Goal: Communication & Community: Answer question/provide support

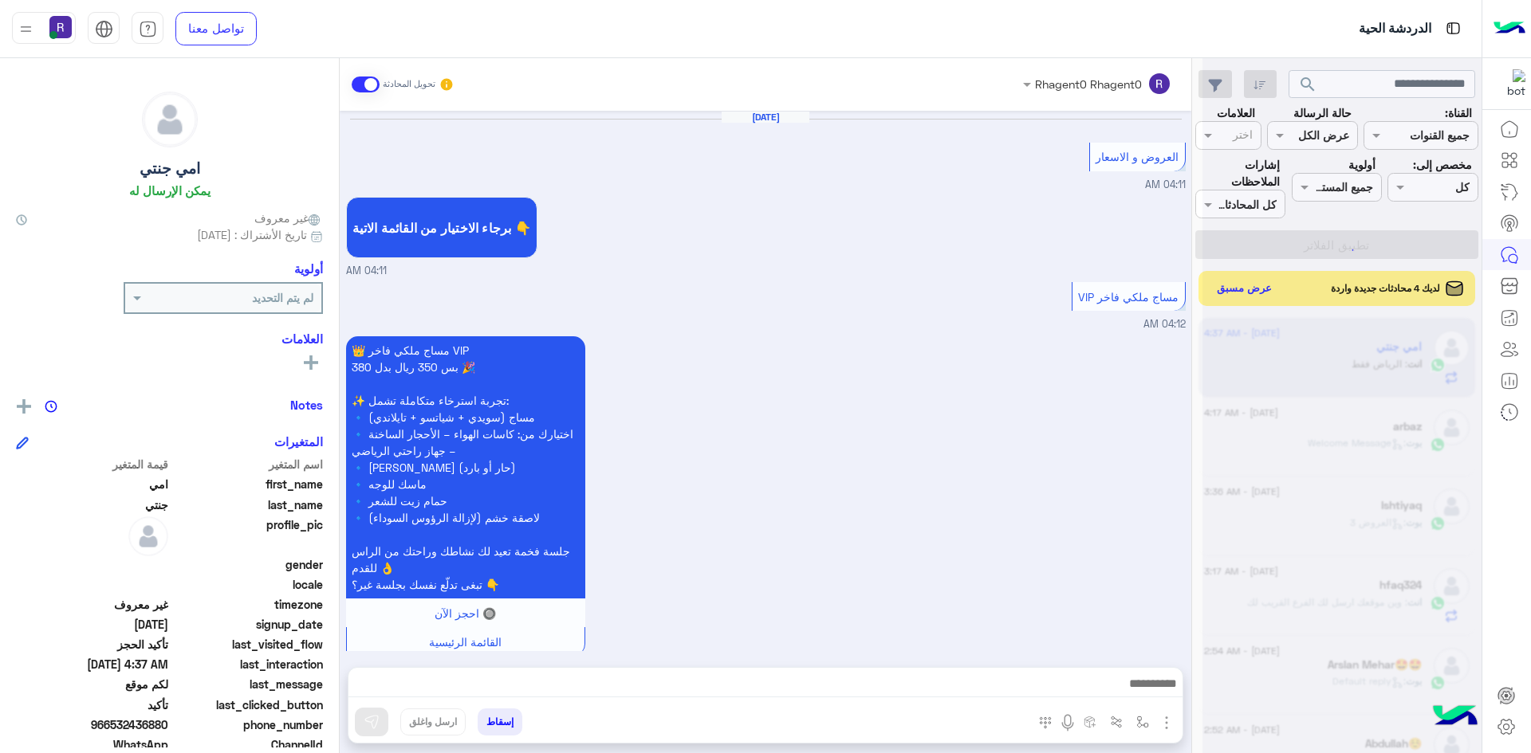
scroll to position [911, 0]
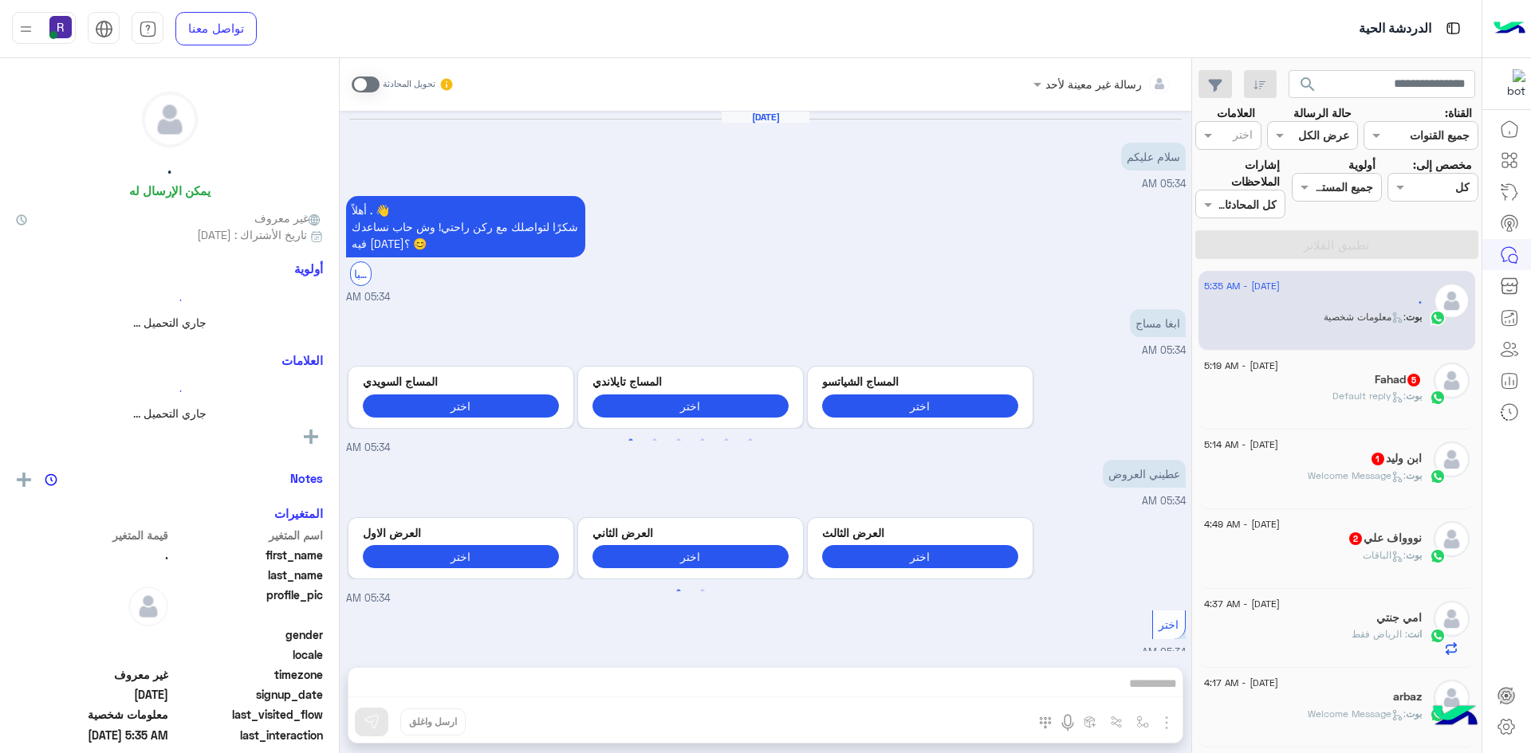
scroll to position [890, 0]
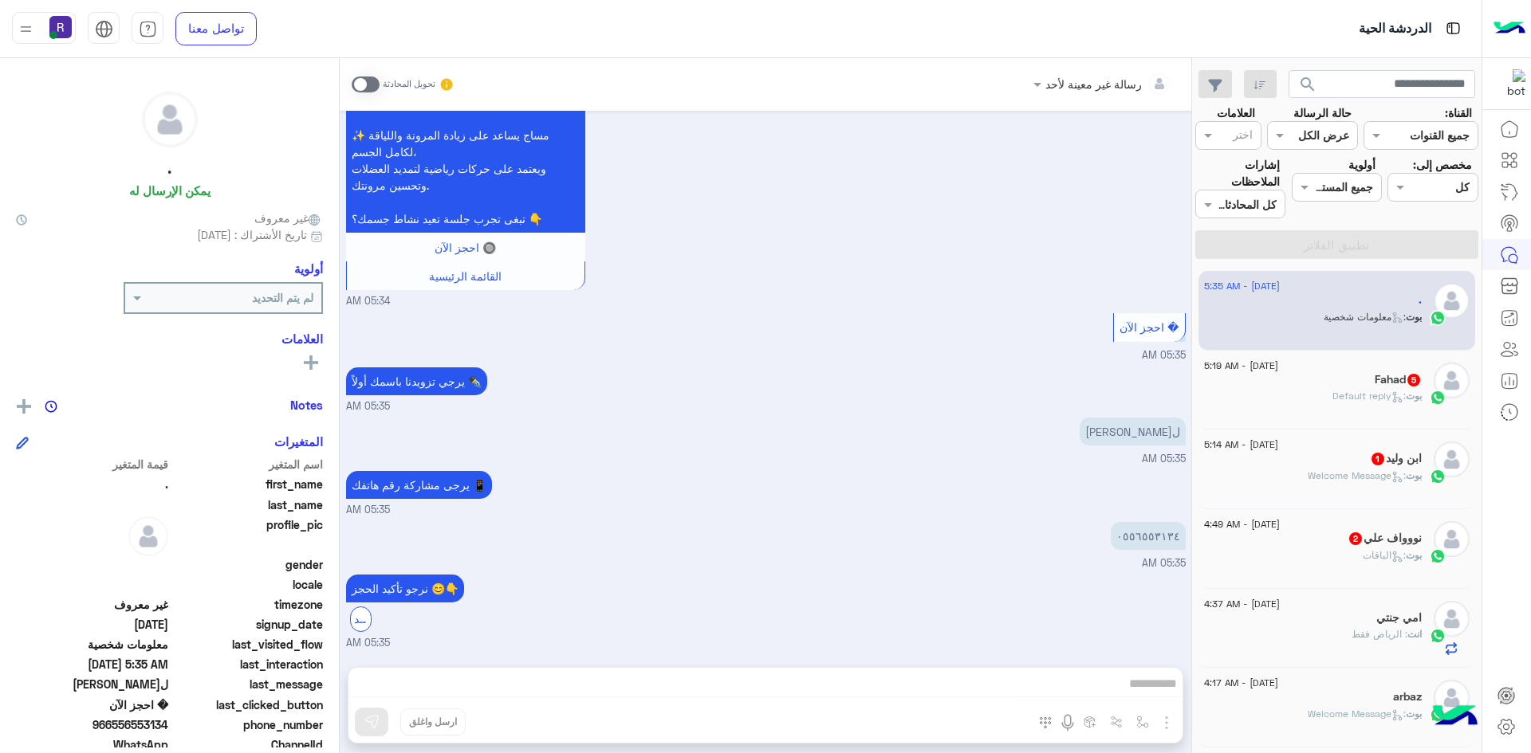
click at [363, 88] on span at bounding box center [366, 85] width 28 height 16
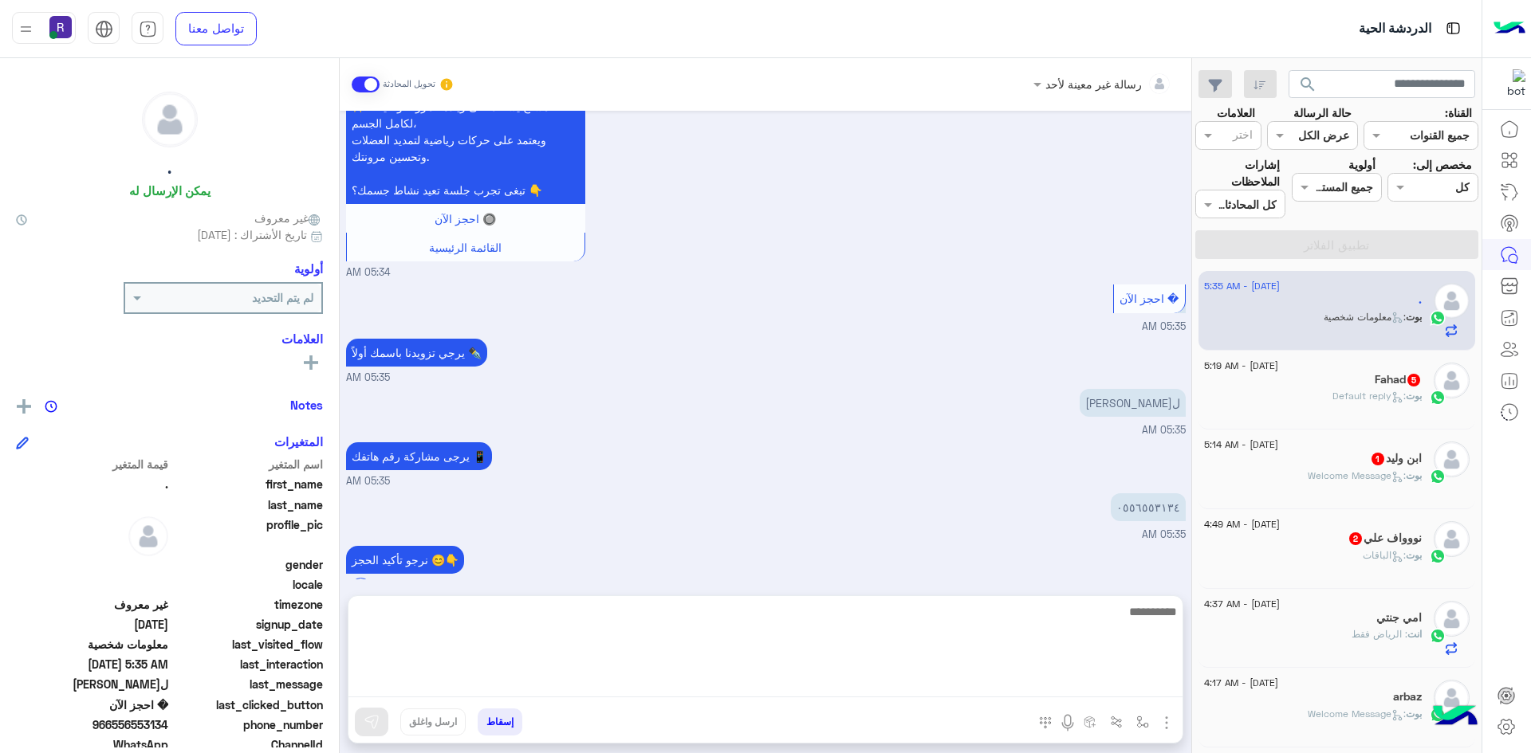
click at [1097, 678] on textarea at bounding box center [765, 650] width 834 height 96
paste textarea "**********"
type textarea "**********"
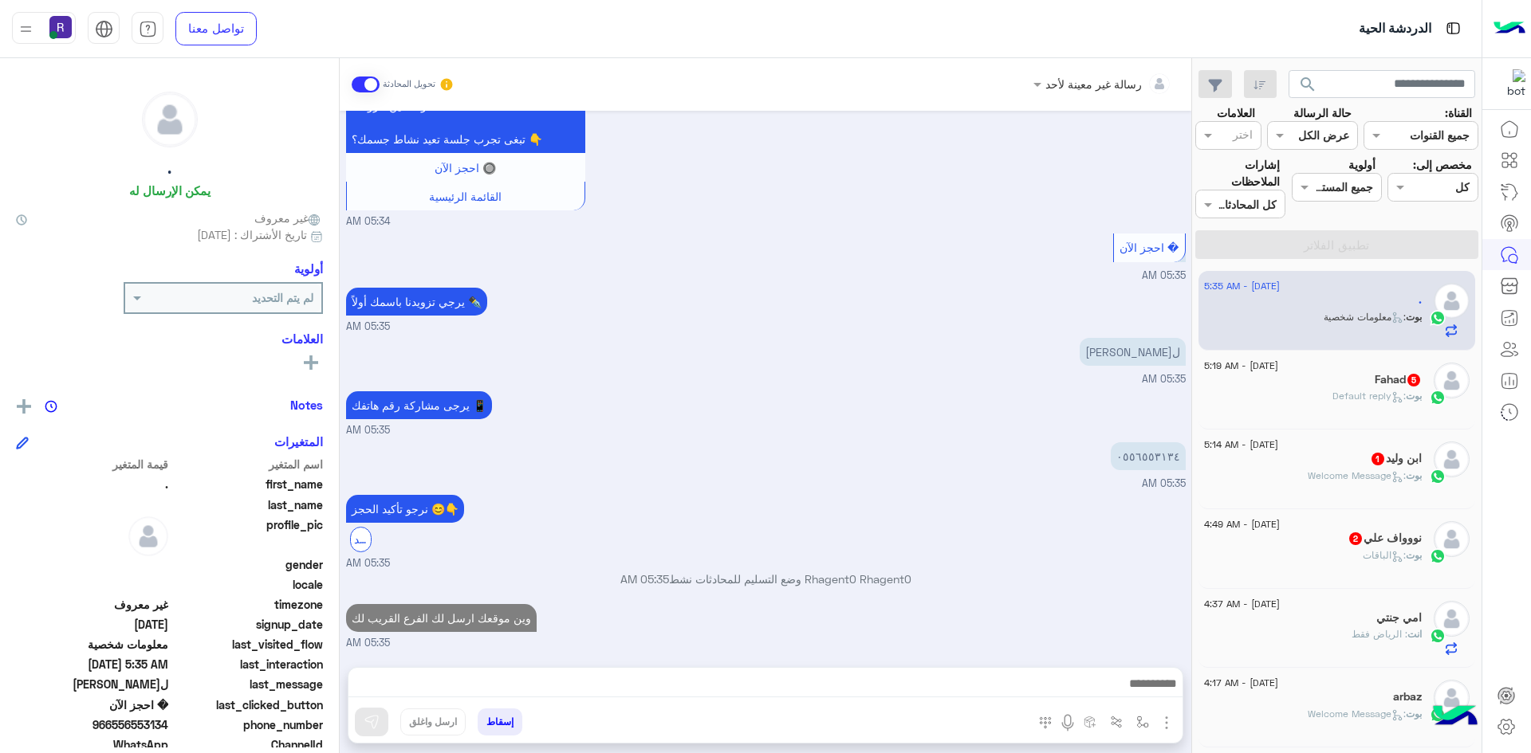
click at [1293, 387] on div "Fahad 5" at bounding box center [1313, 381] width 218 height 17
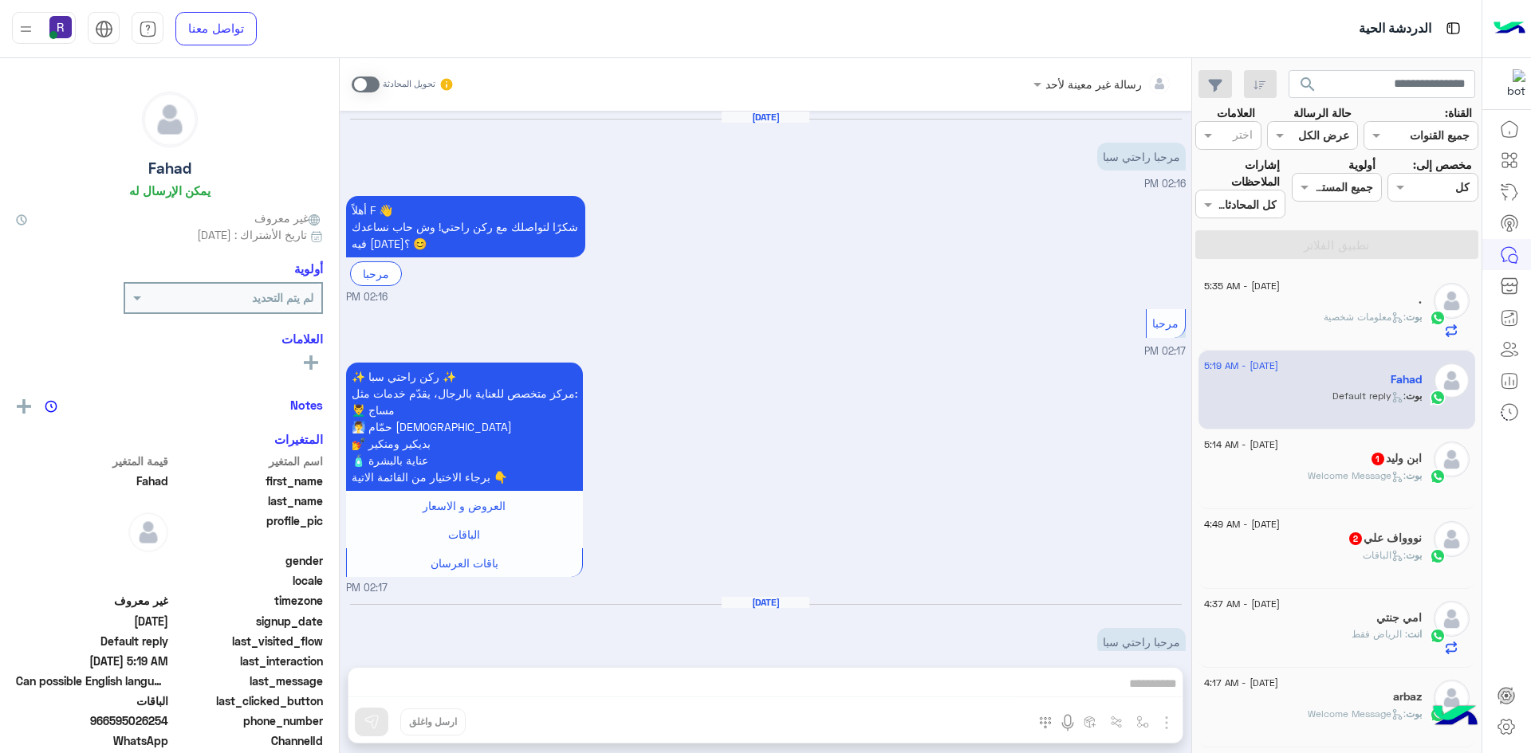
scroll to position [1106, 0]
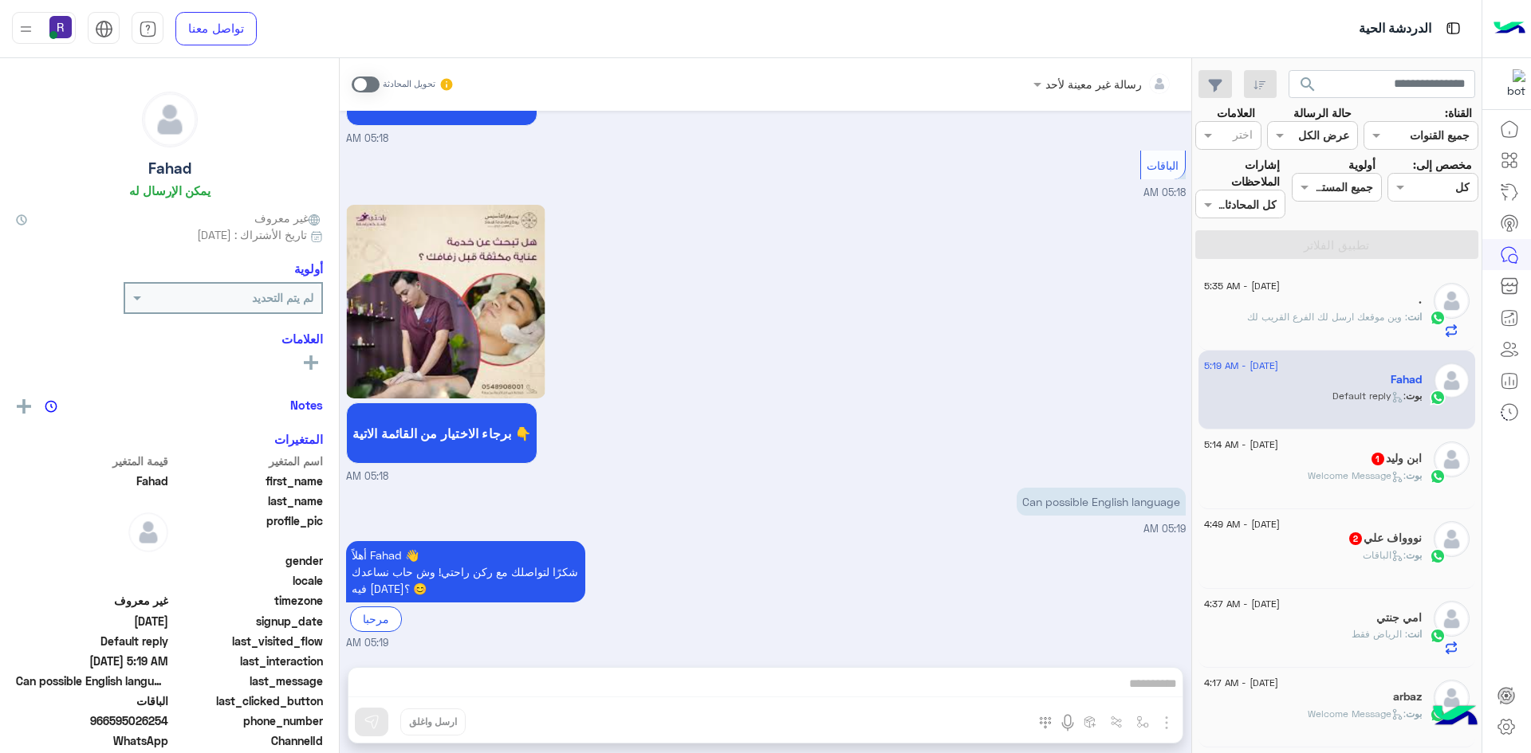
click at [1329, 486] on div "بوت : Welcome Message" at bounding box center [1313, 483] width 218 height 28
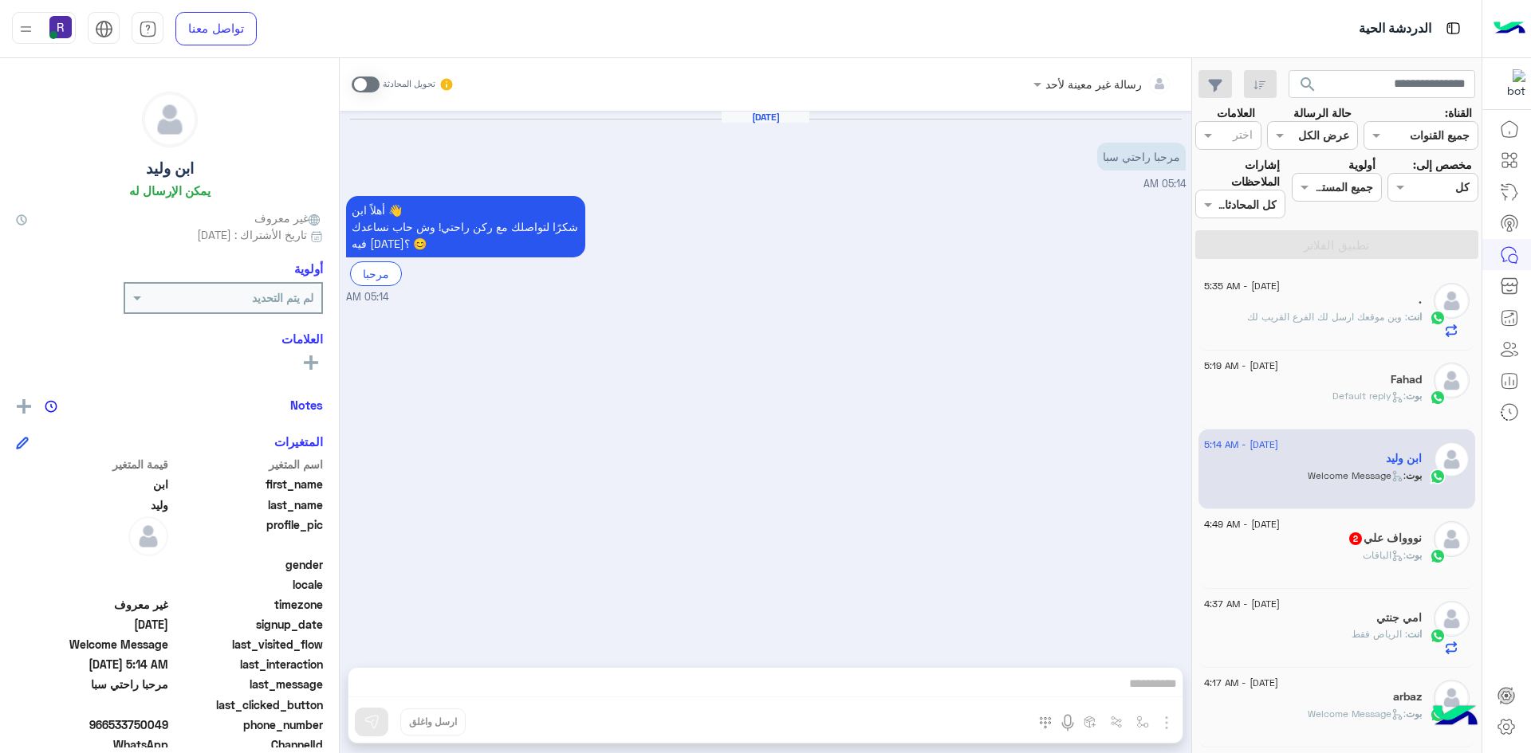
click at [365, 91] on span at bounding box center [366, 85] width 28 height 16
click at [1162, 717] on img "button" at bounding box center [1166, 723] width 19 height 19
click at [1140, 690] on span "الصور" at bounding box center [1135, 688] width 29 height 18
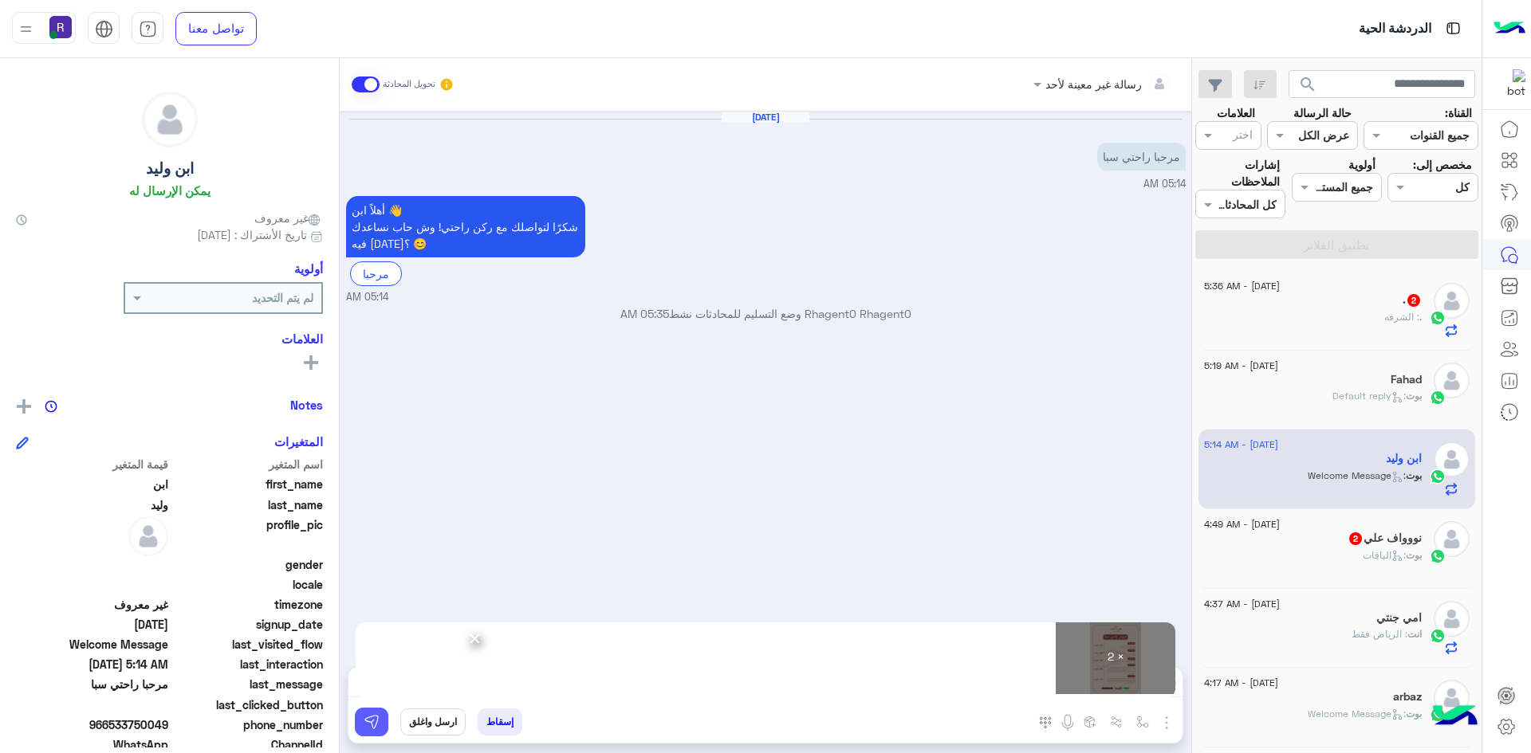
click at [384, 722] on button at bounding box center [371, 722] width 33 height 29
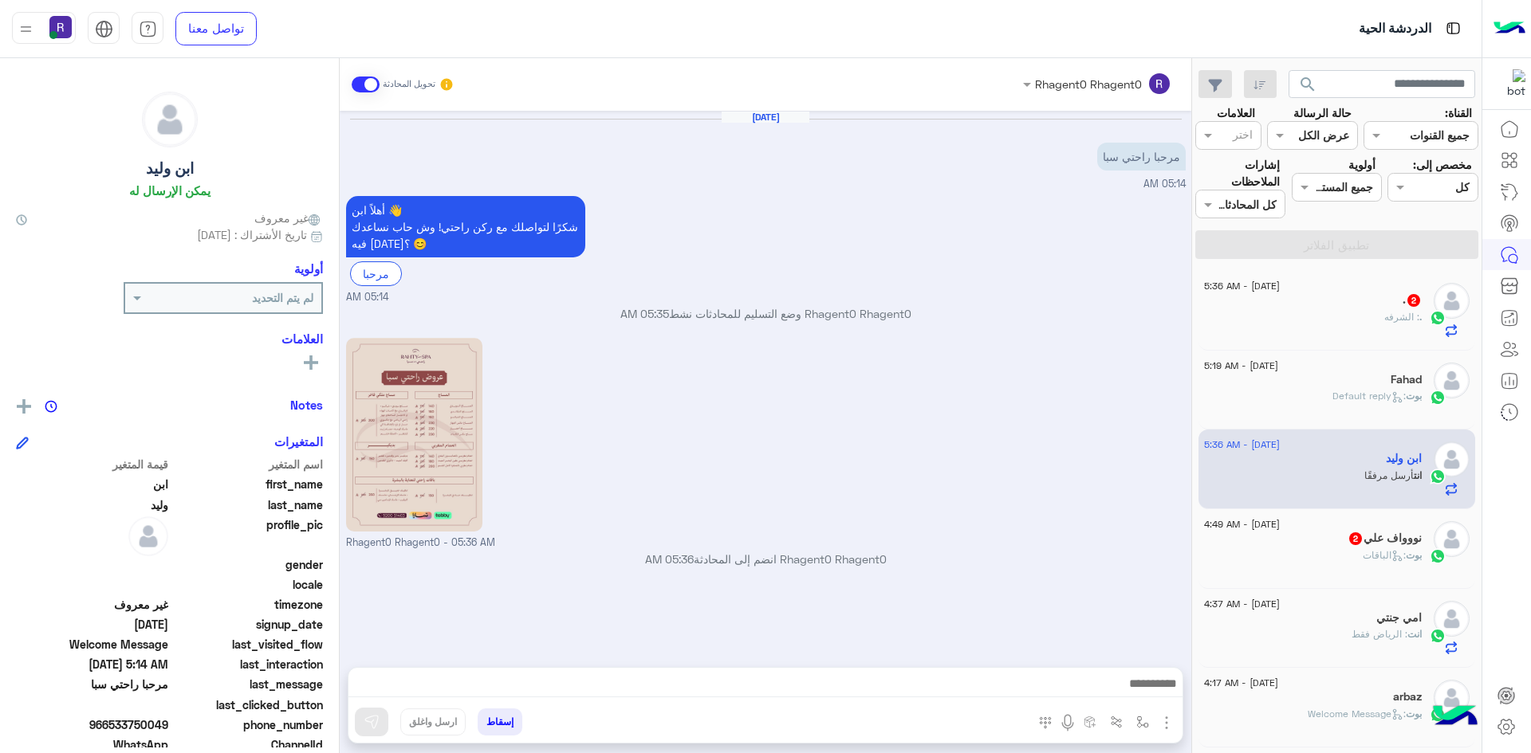
scroll to position [145, 0]
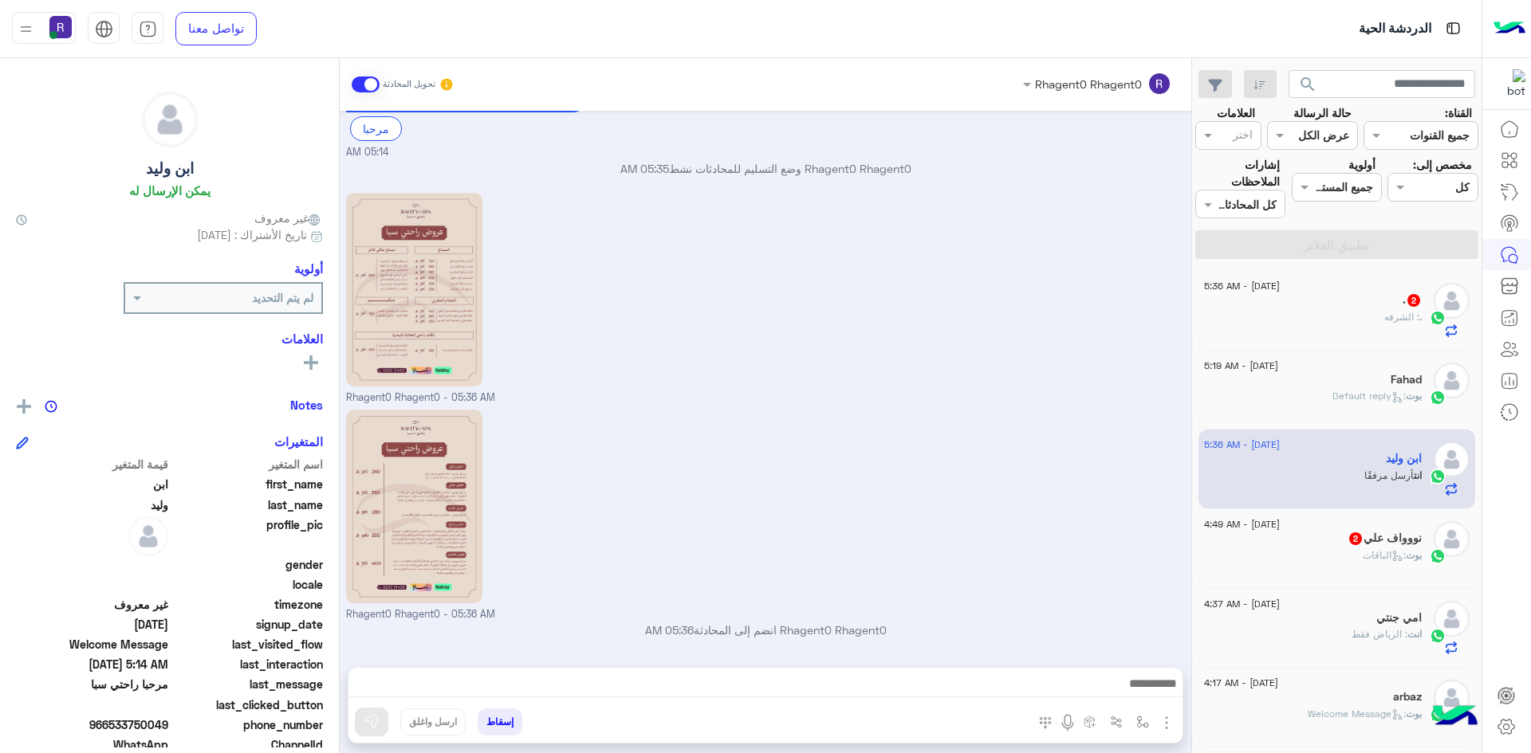
click at [1390, 303] on div ". 2" at bounding box center [1313, 301] width 218 height 17
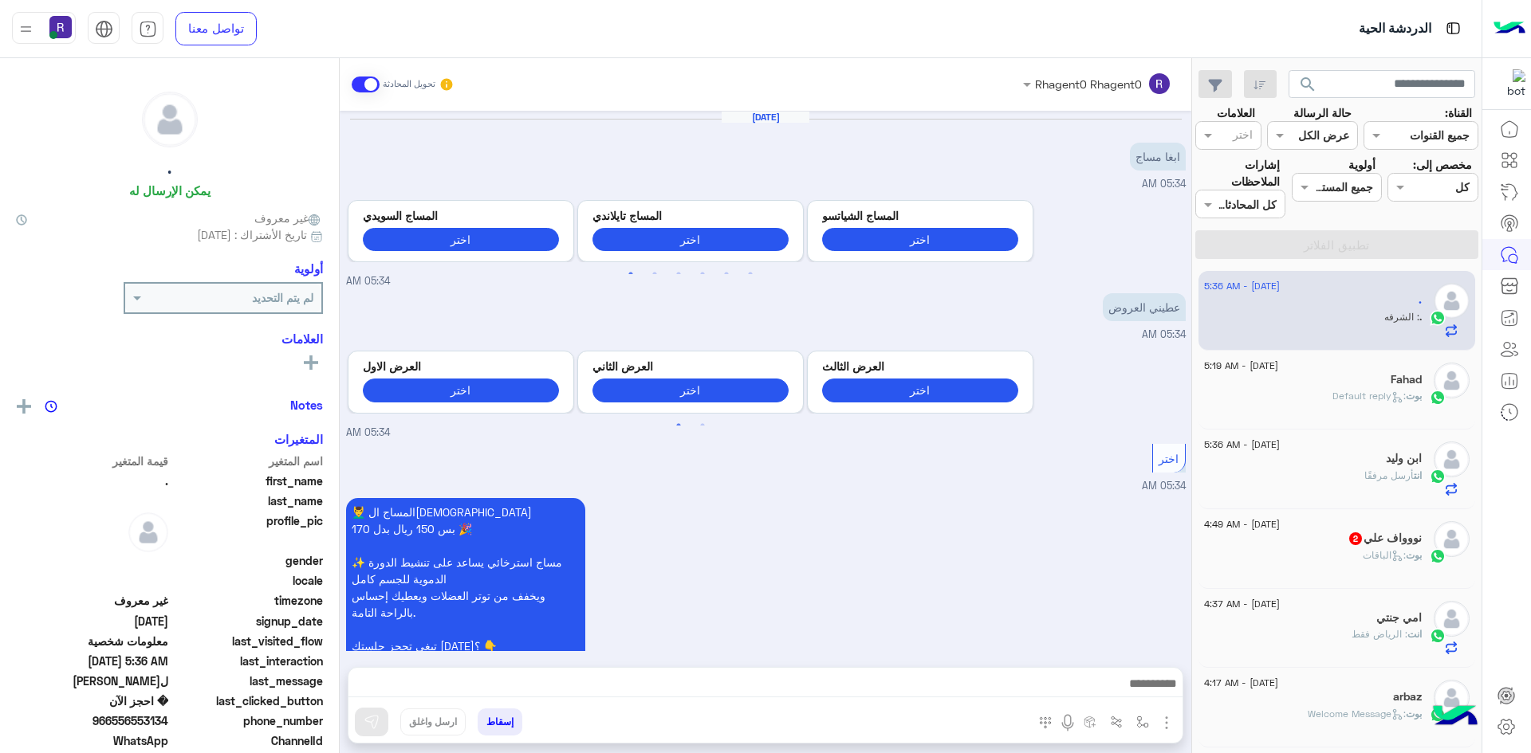
scroll to position [1068, 0]
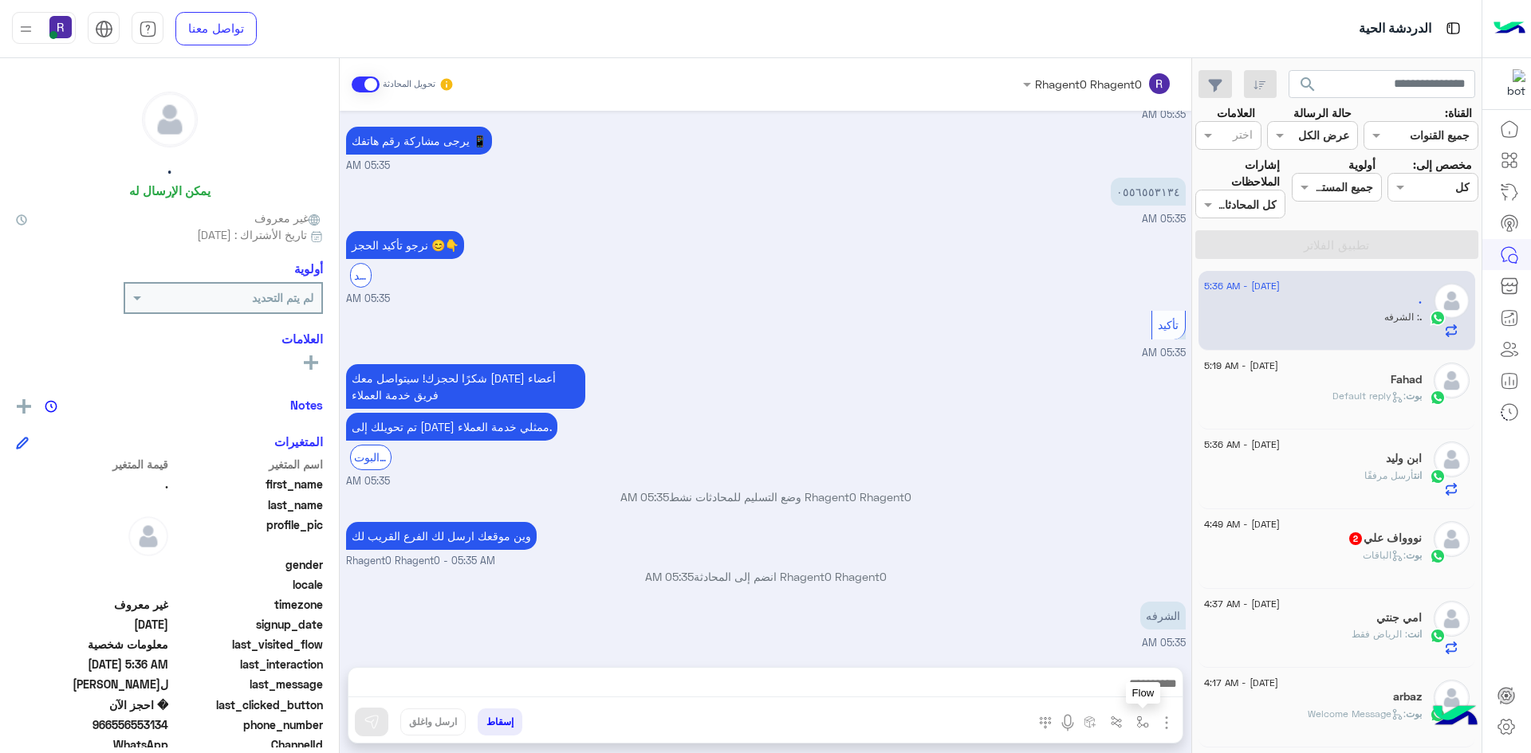
click at [1139, 721] on img "button" at bounding box center [1142, 722] width 13 height 13
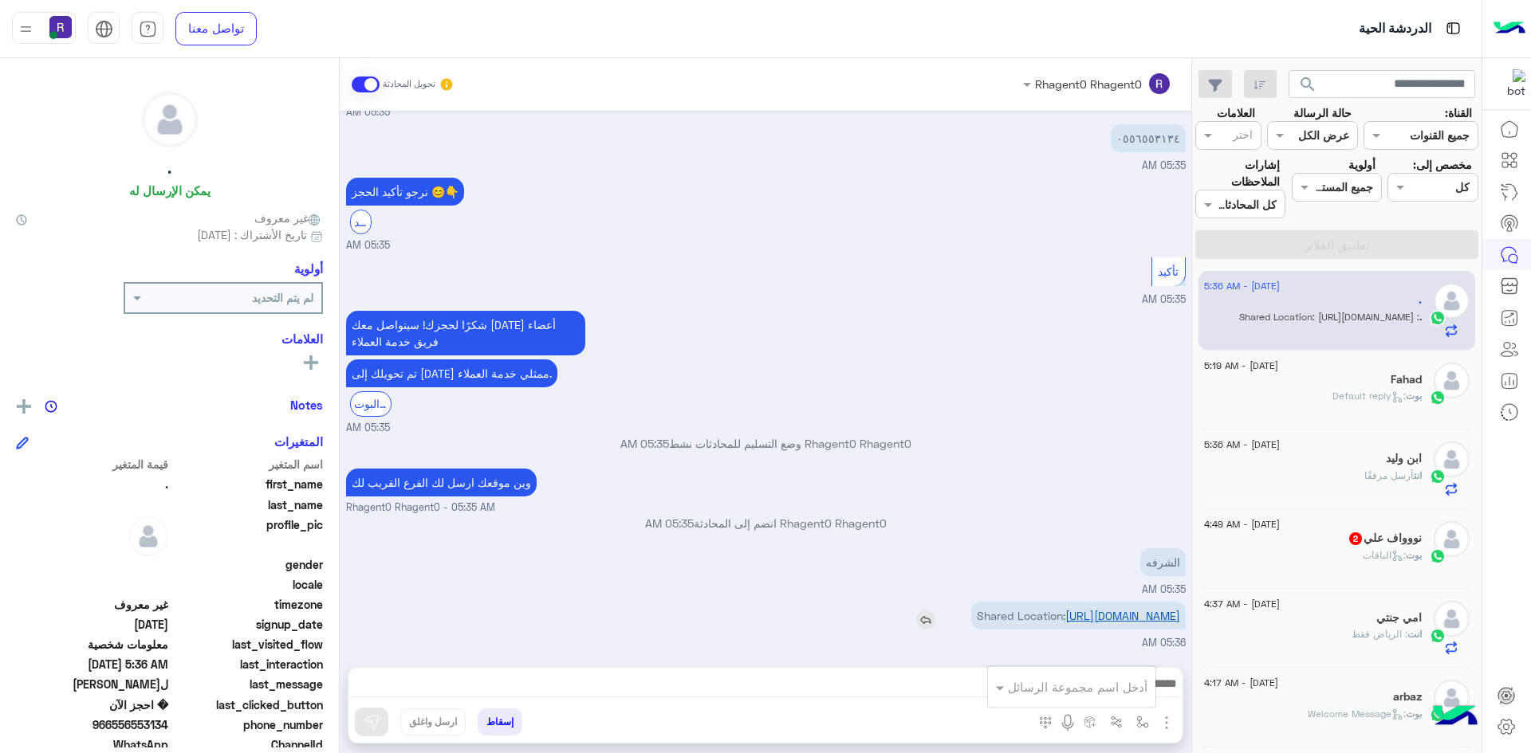
click at [1102, 619] on link "https://maps.google.com/maps?q=17.531688690186,44.32825088501" at bounding box center [1122, 616] width 115 height 14
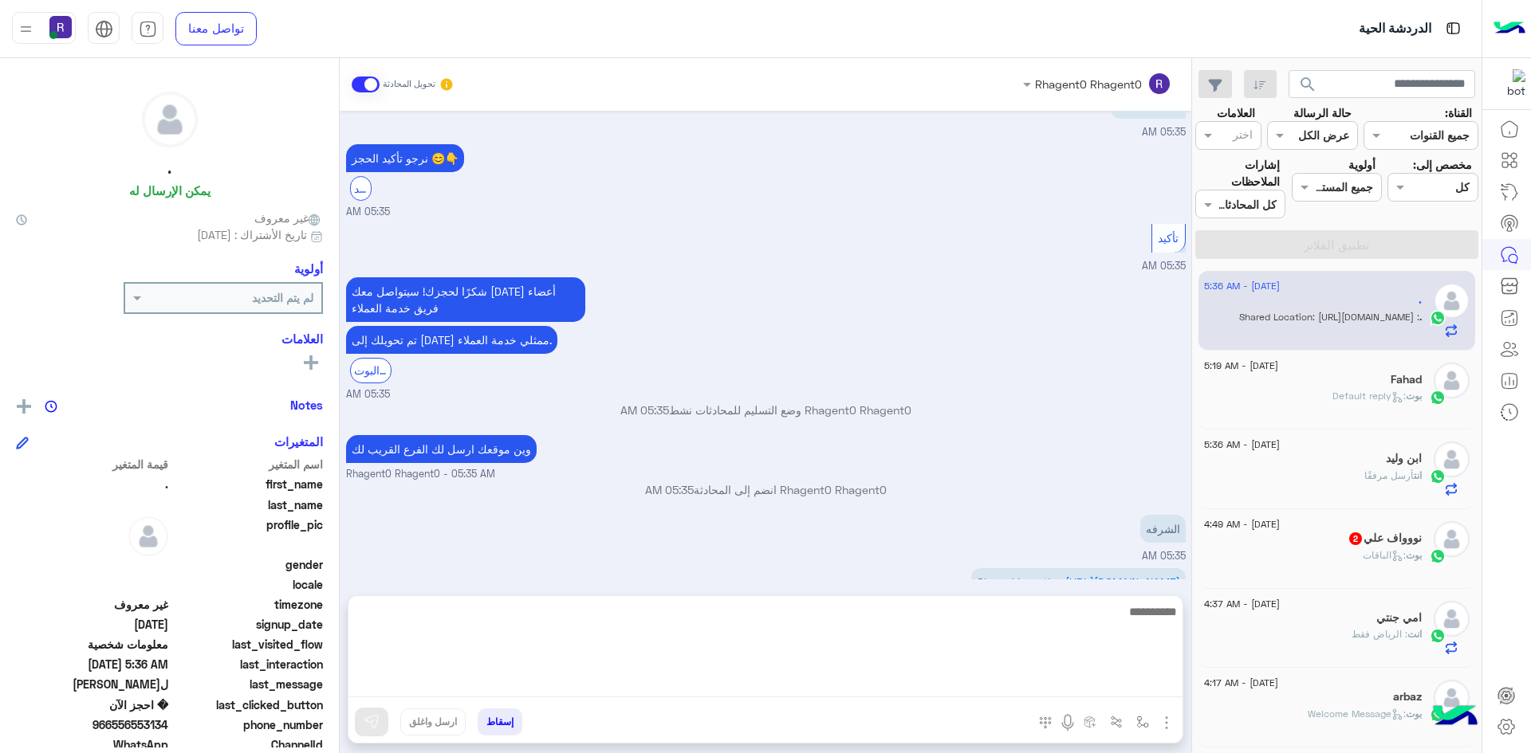
click at [1135, 681] on textarea at bounding box center [765, 650] width 834 height 96
type textarea "**********"
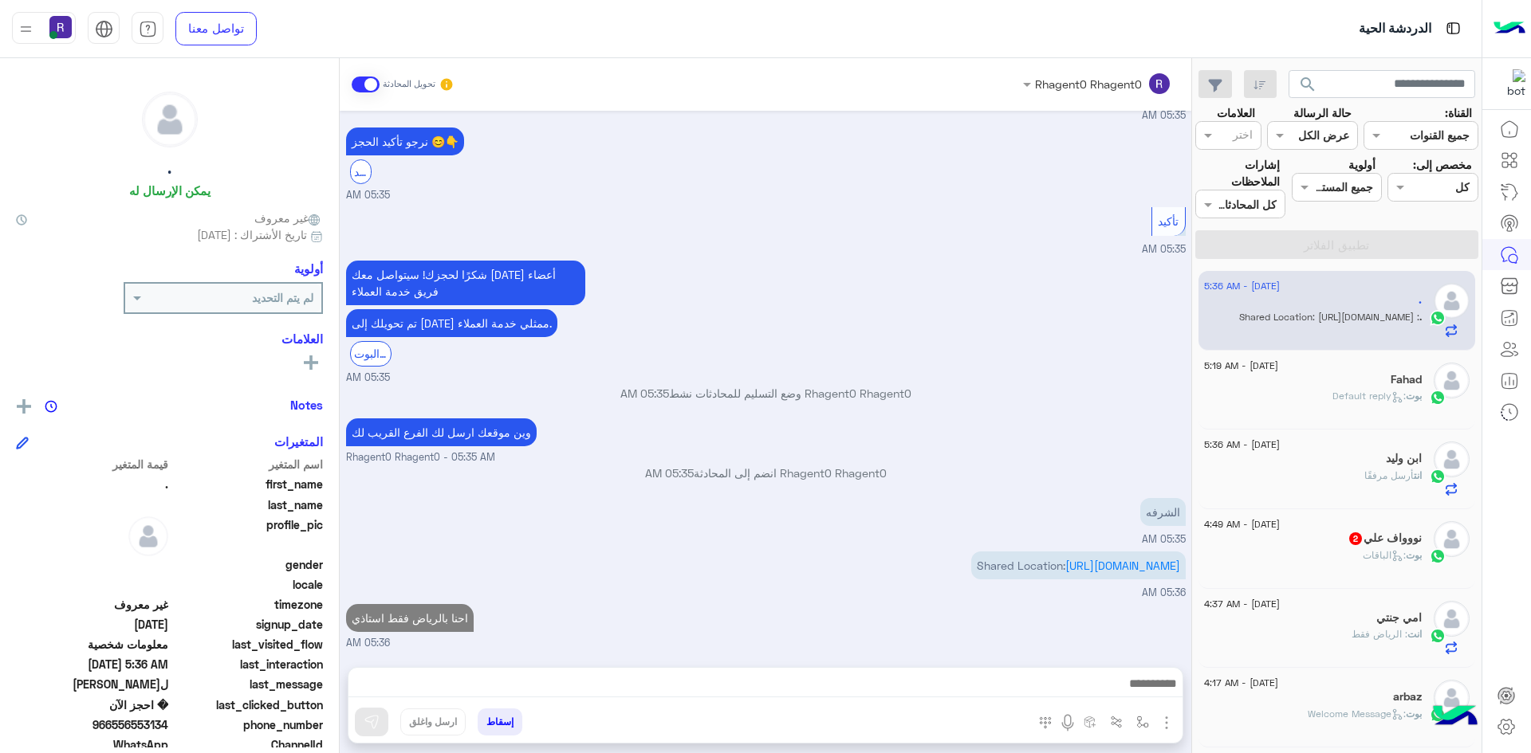
click at [1415, 556] on span "بوت" at bounding box center [1414, 555] width 16 height 12
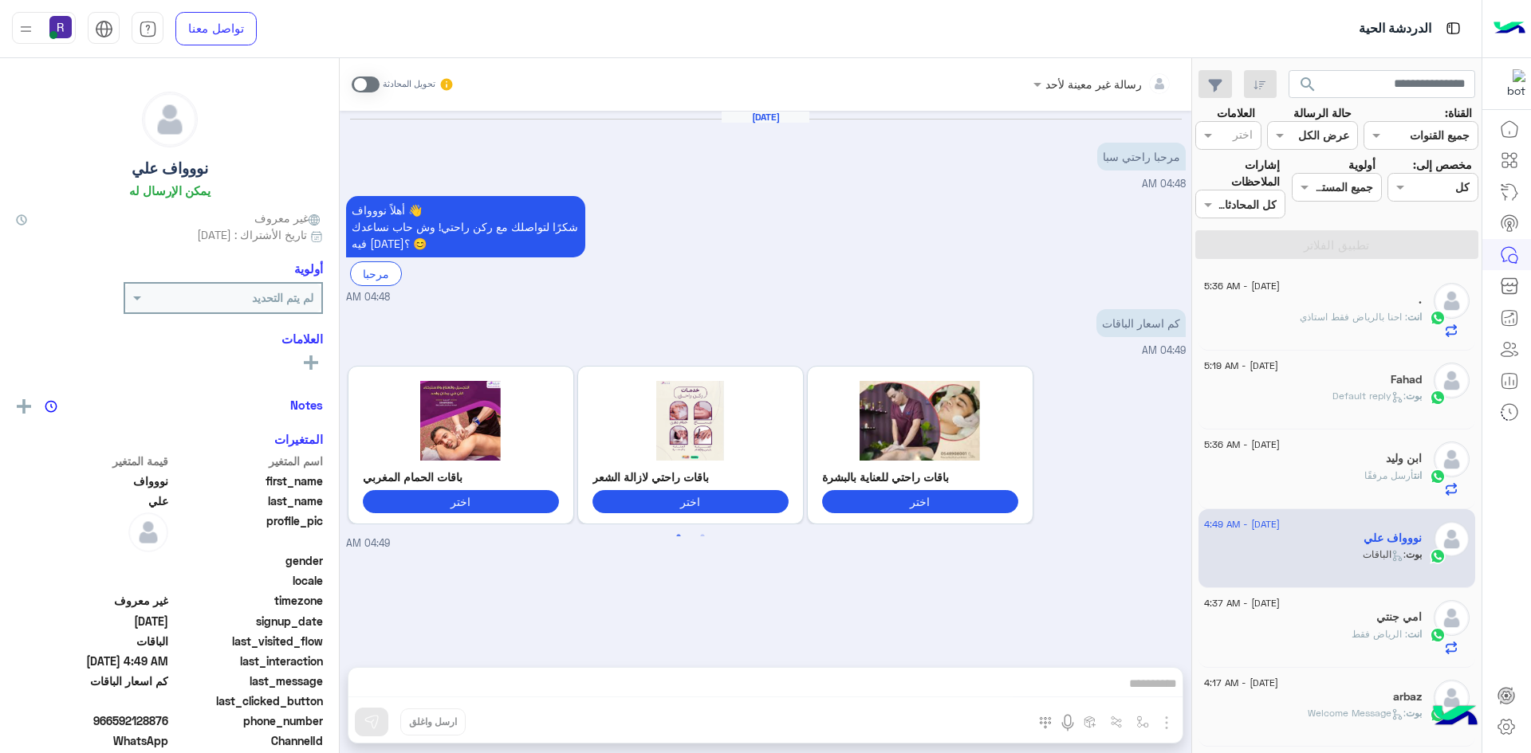
click at [1343, 323] on p "انت : احنا بالرياض فقط استاذي" at bounding box center [1361, 317] width 122 height 14
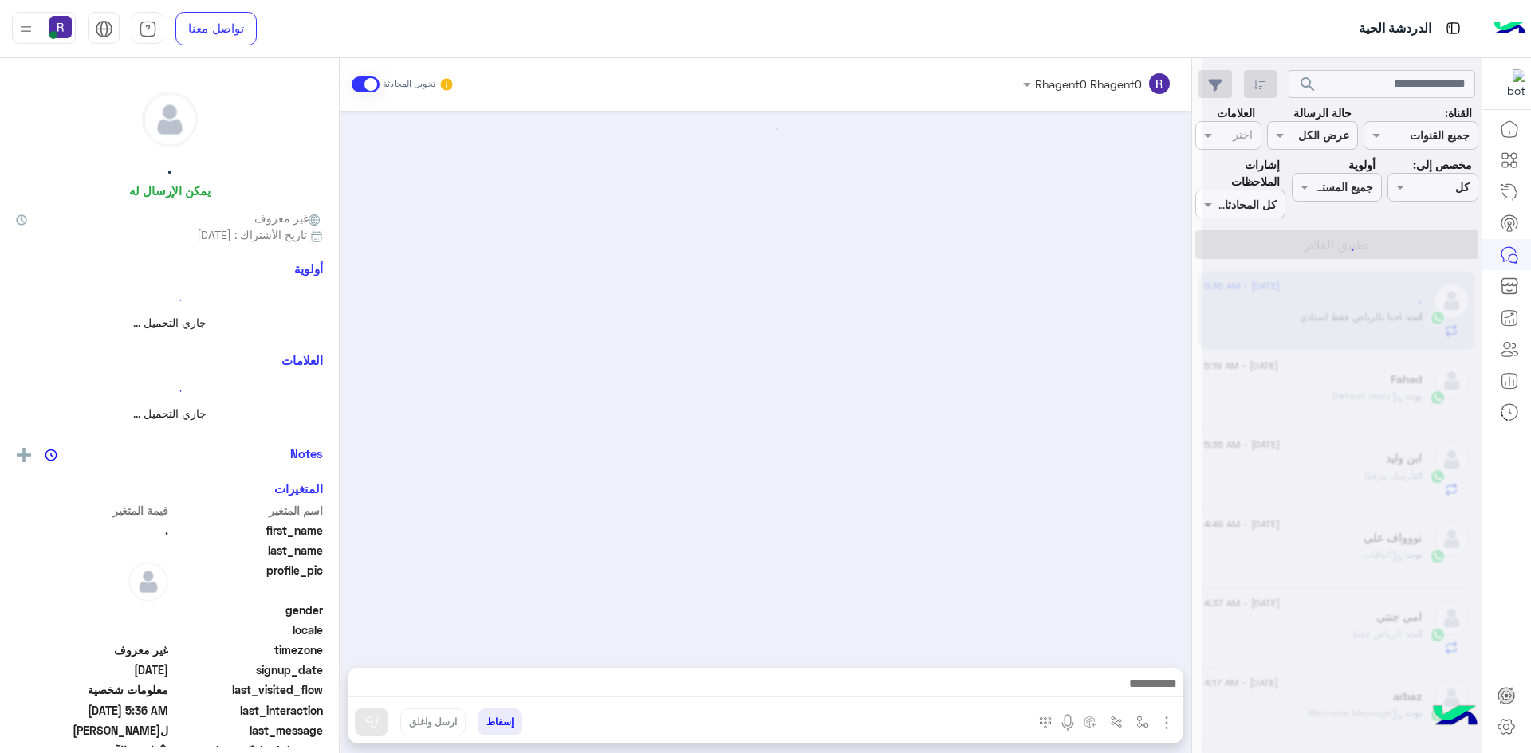
scroll to position [1054, 0]
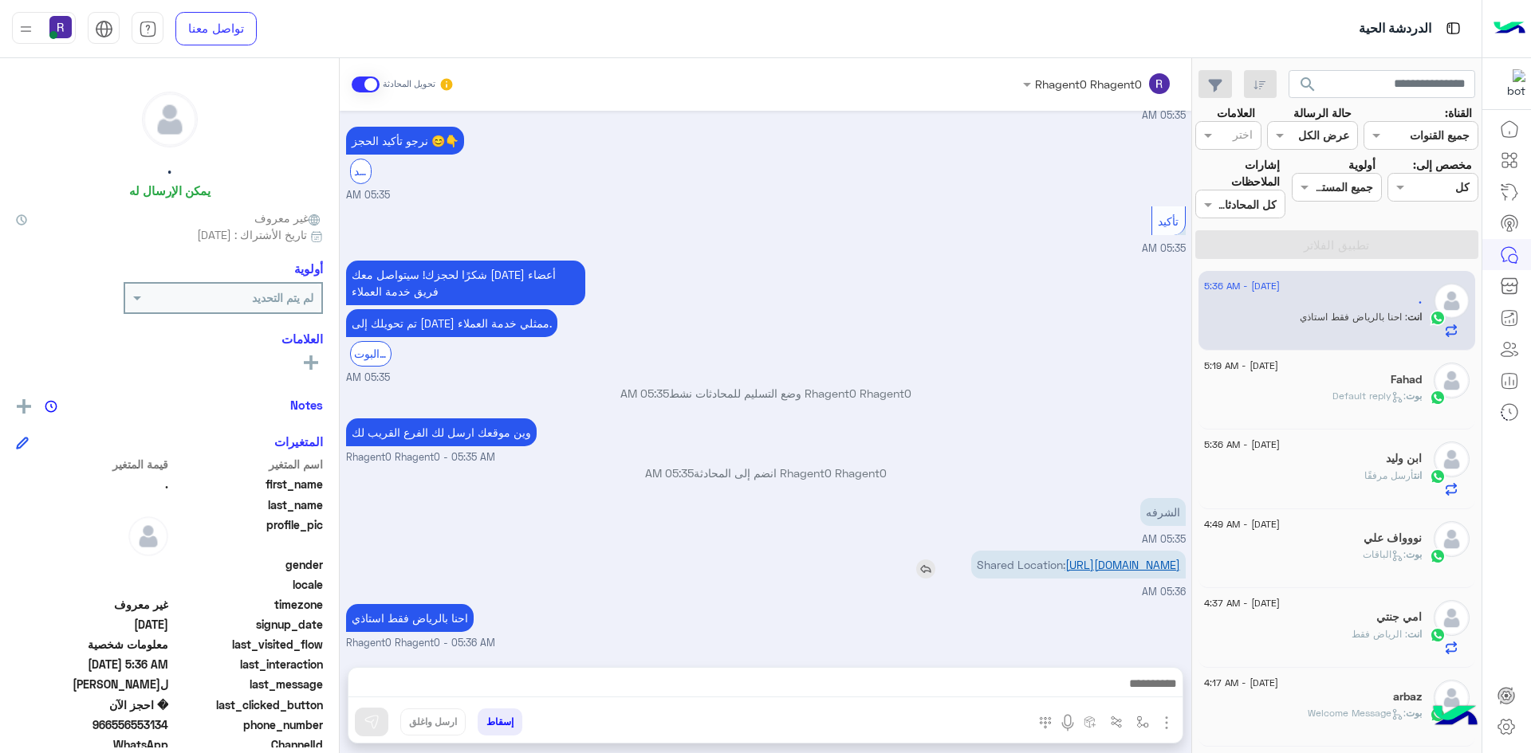
click at [1103, 558] on link "https://maps.google.com/maps?q=17.531688690186,44.32825088501" at bounding box center [1122, 565] width 115 height 14
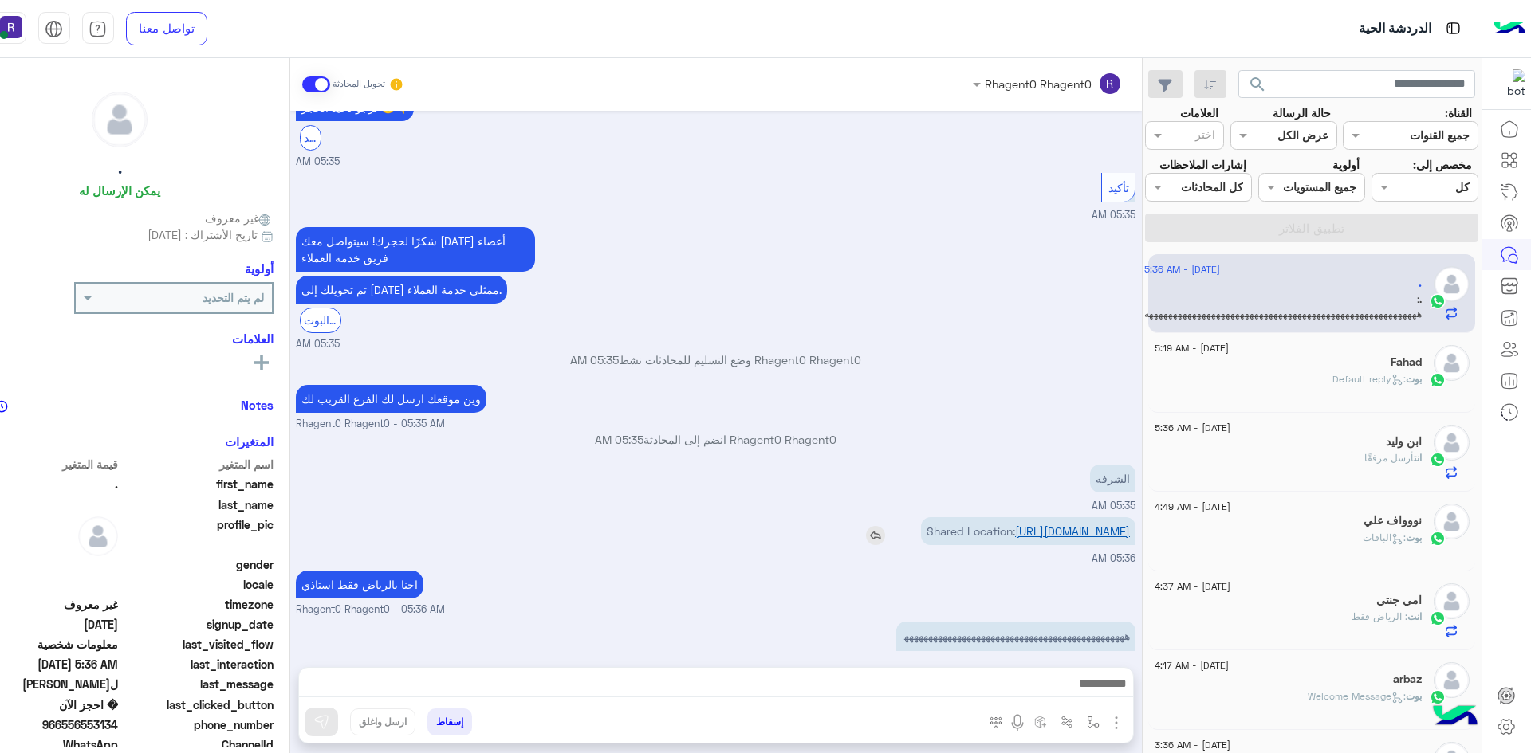
scroll to position [1124, 0]
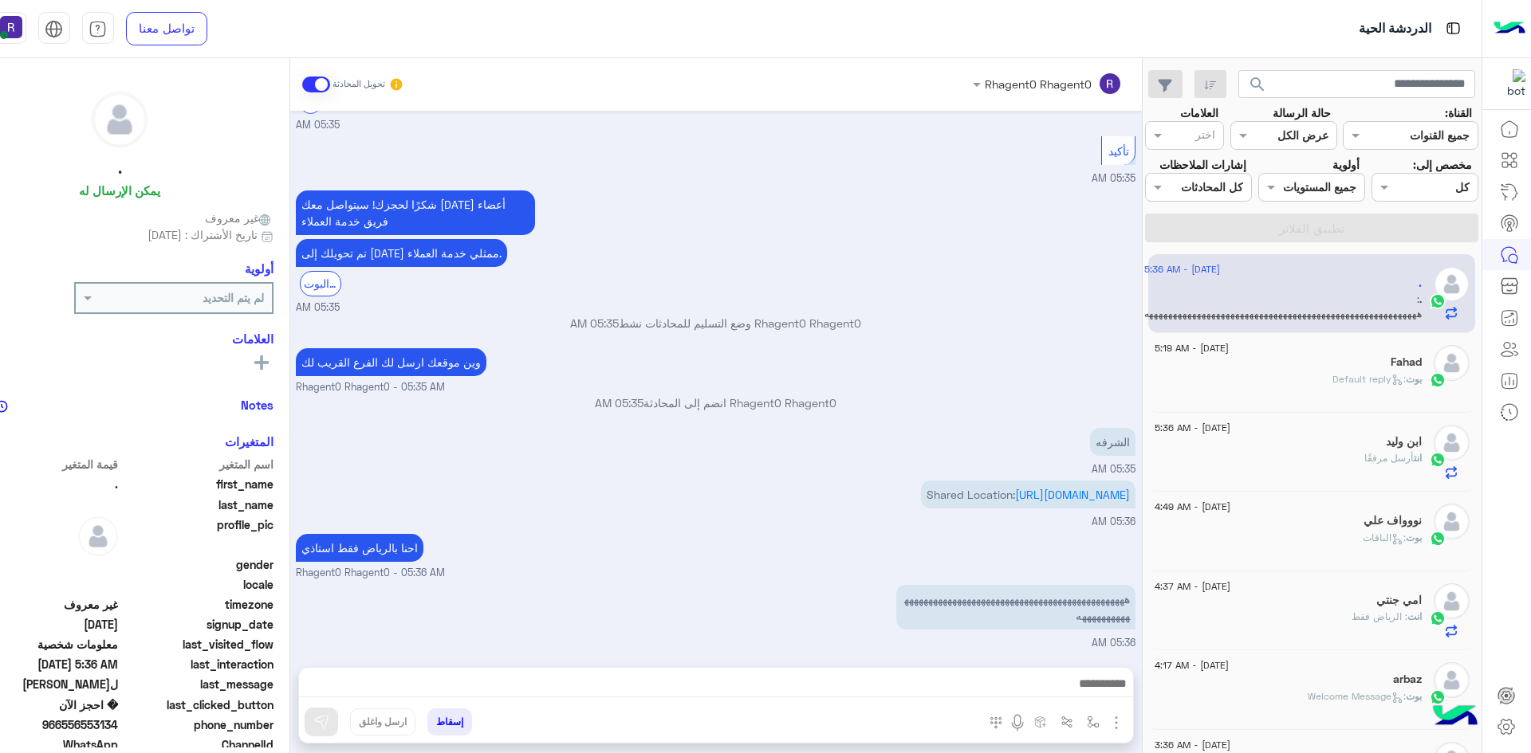
click at [1354, 605] on div "امي جنتي" at bounding box center [1287, 602] width 267 height 17
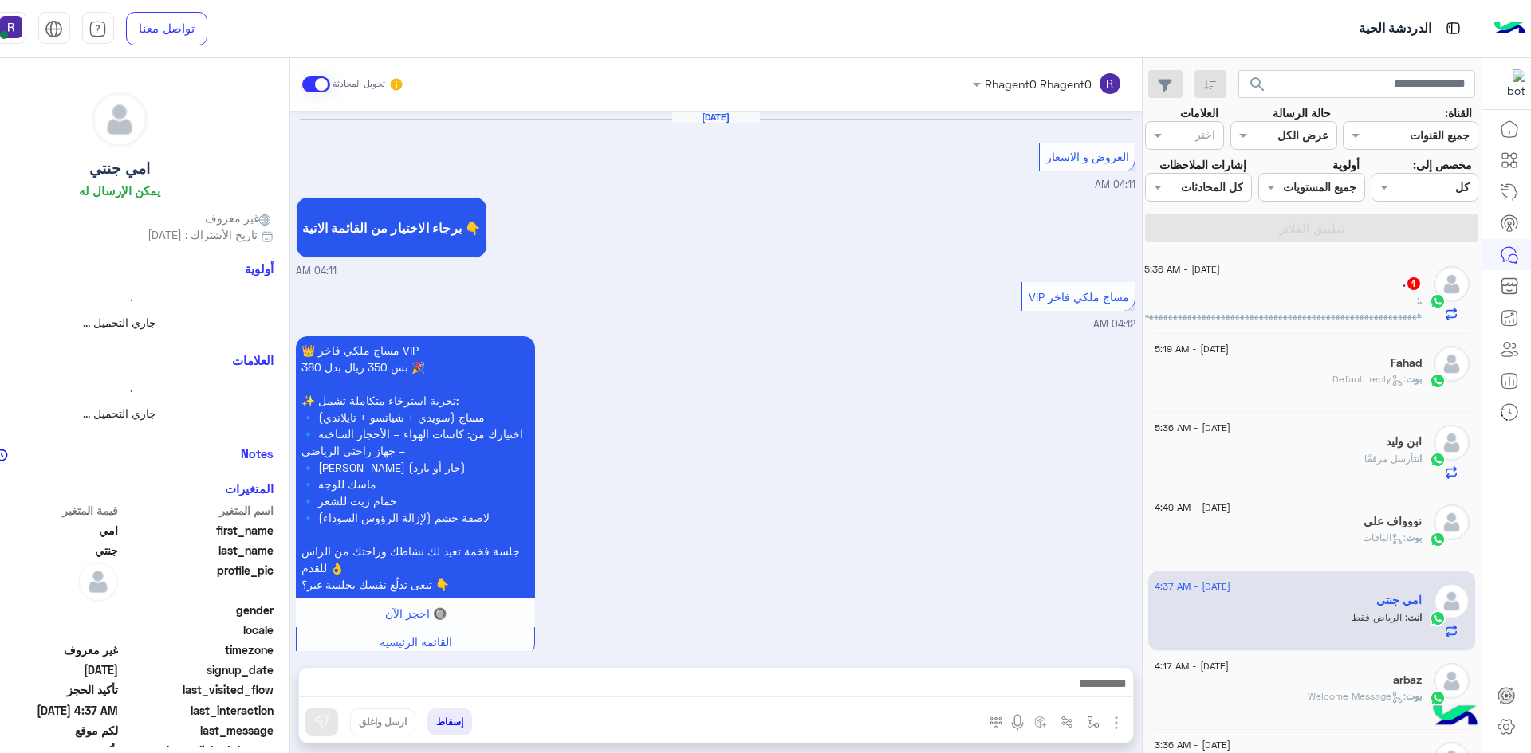
scroll to position [911, 0]
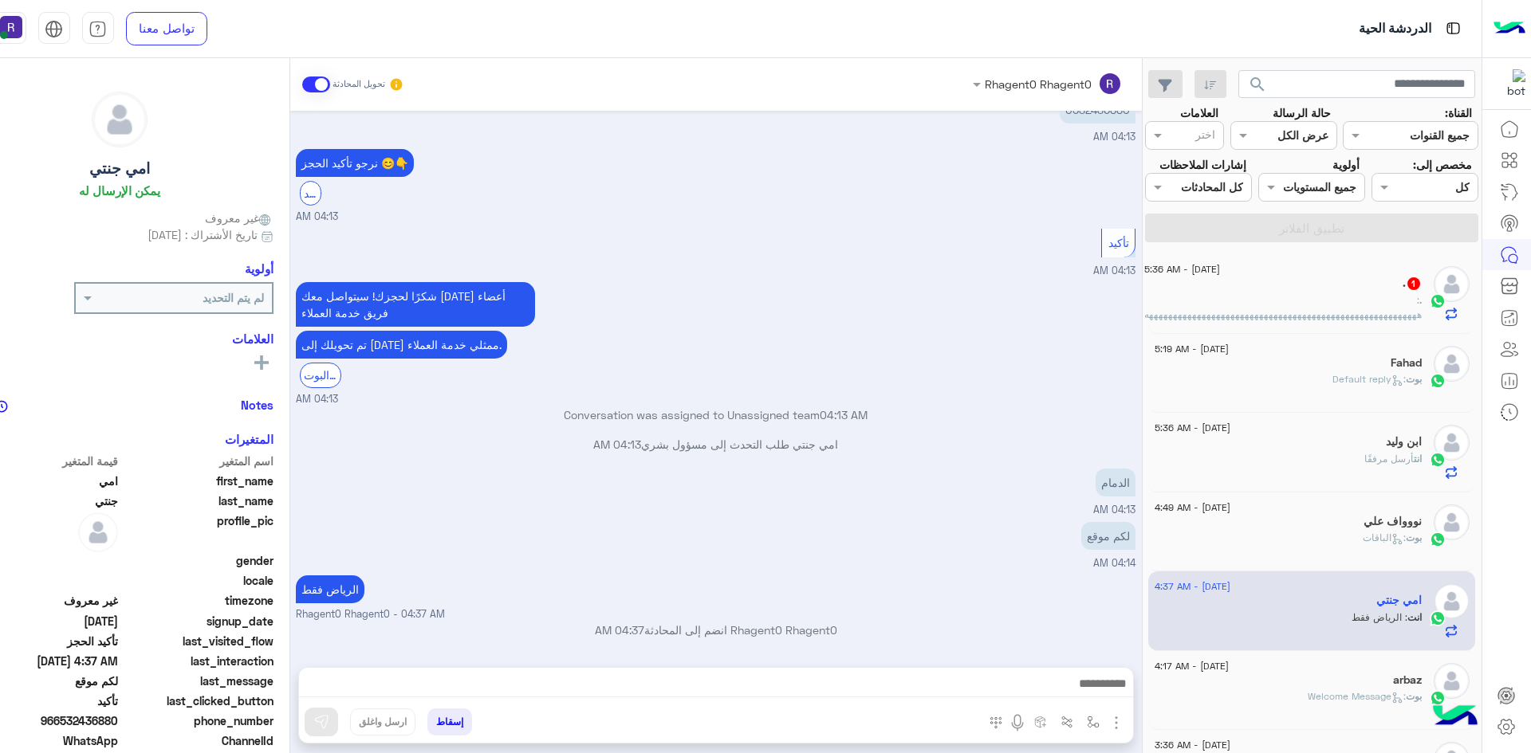
click at [1348, 258] on div "12 August - 5:36 AM . 1 . : ههههههههههههههههههههههههههههههههههههههههههههههههههه…" at bounding box center [1311, 294] width 327 height 80
click at [1351, 277] on div ". 1" at bounding box center [1282, 285] width 277 height 17
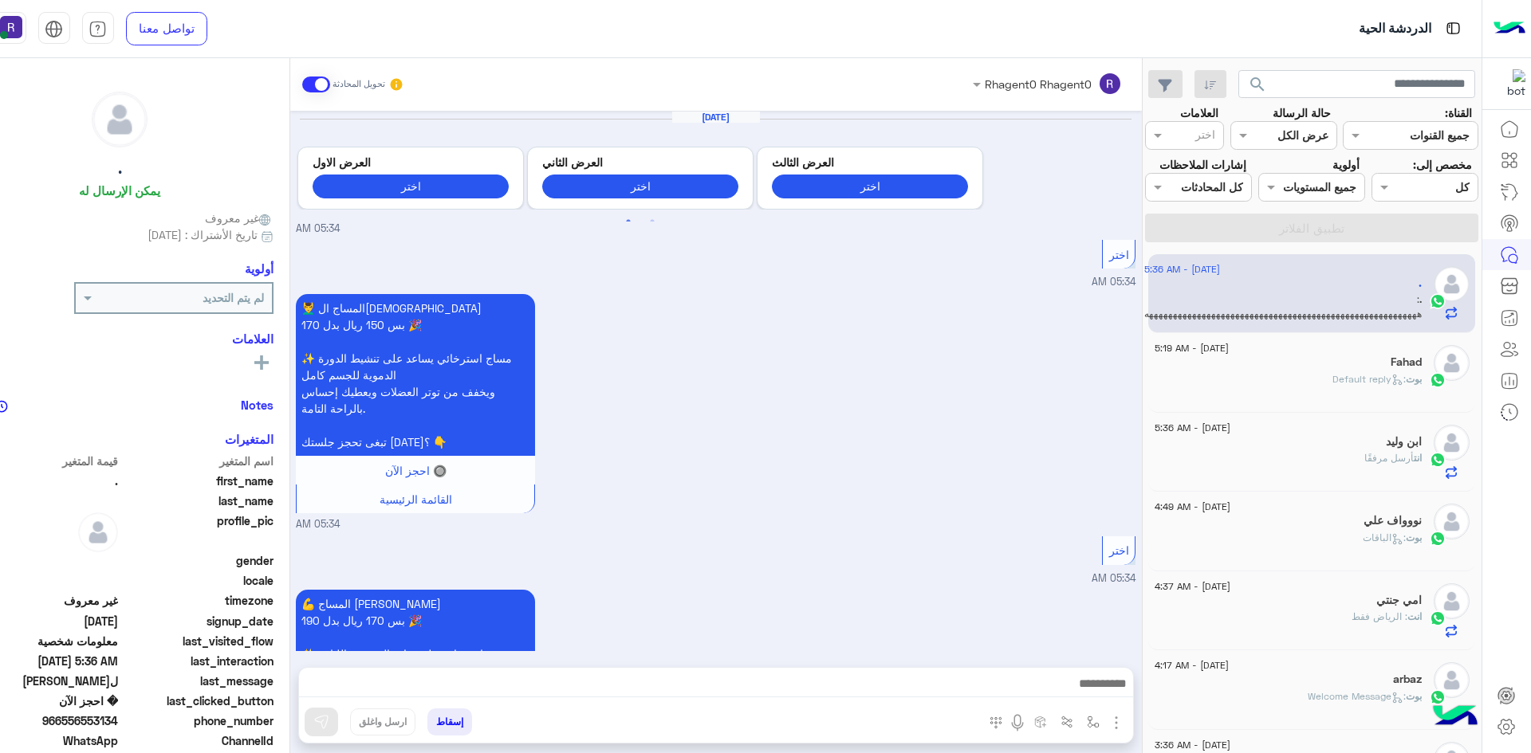
scroll to position [1071, 0]
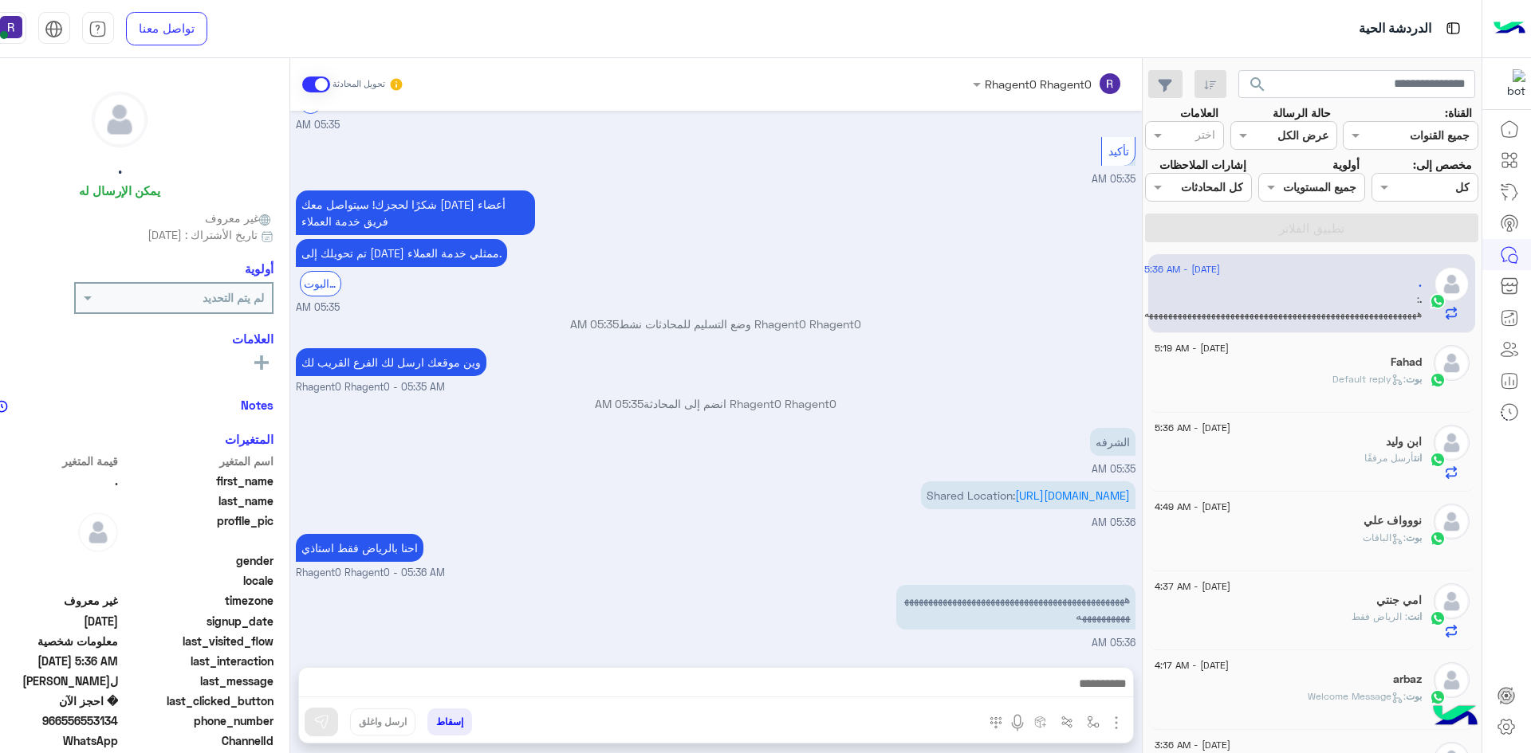
click at [1348, 515] on div "نووواف علي" at bounding box center [1287, 522] width 267 height 17
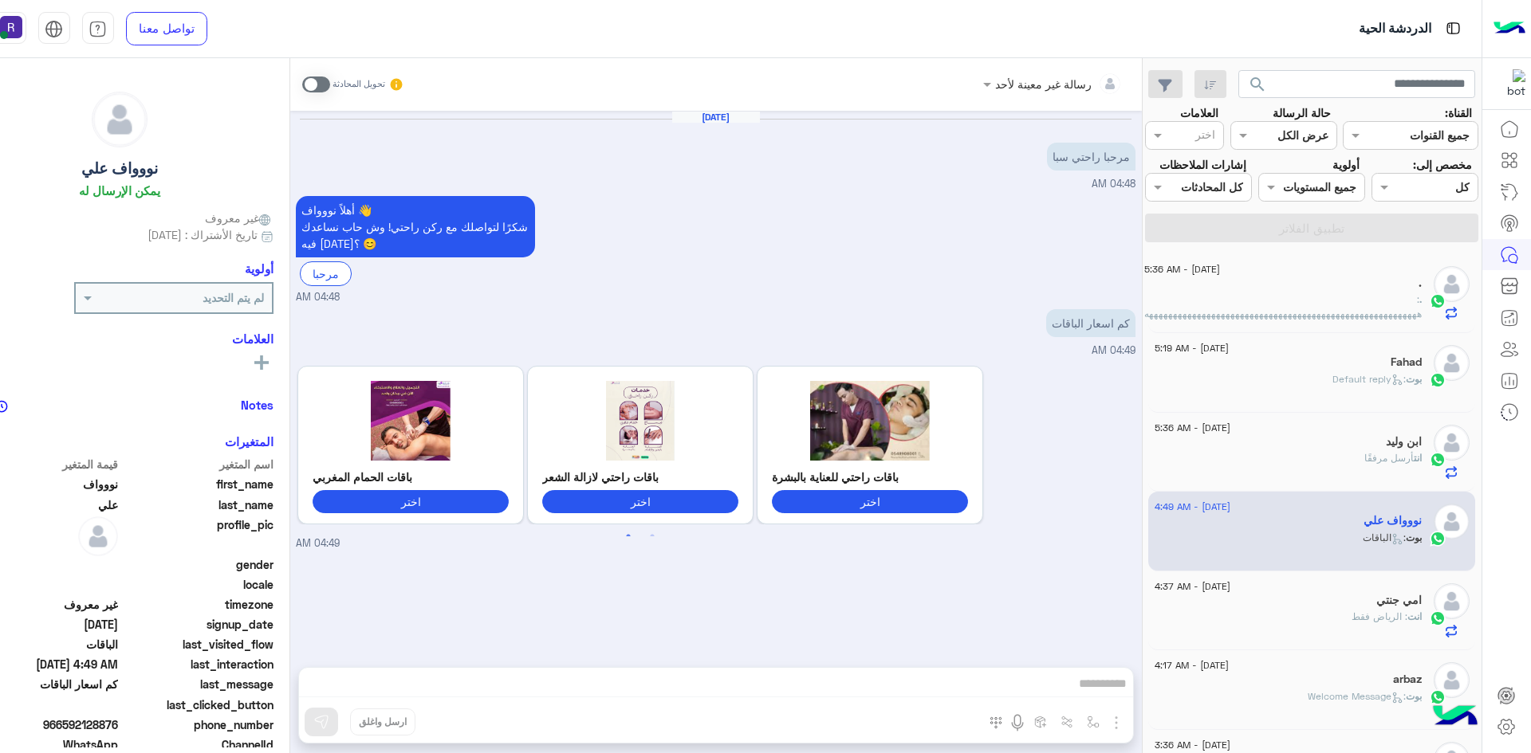
click at [317, 87] on span at bounding box center [316, 85] width 28 height 16
click at [1115, 717] on img "button" at bounding box center [1116, 723] width 19 height 19
click at [1095, 690] on span "الصور" at bounding box center [1085, 688] width 29 height 18
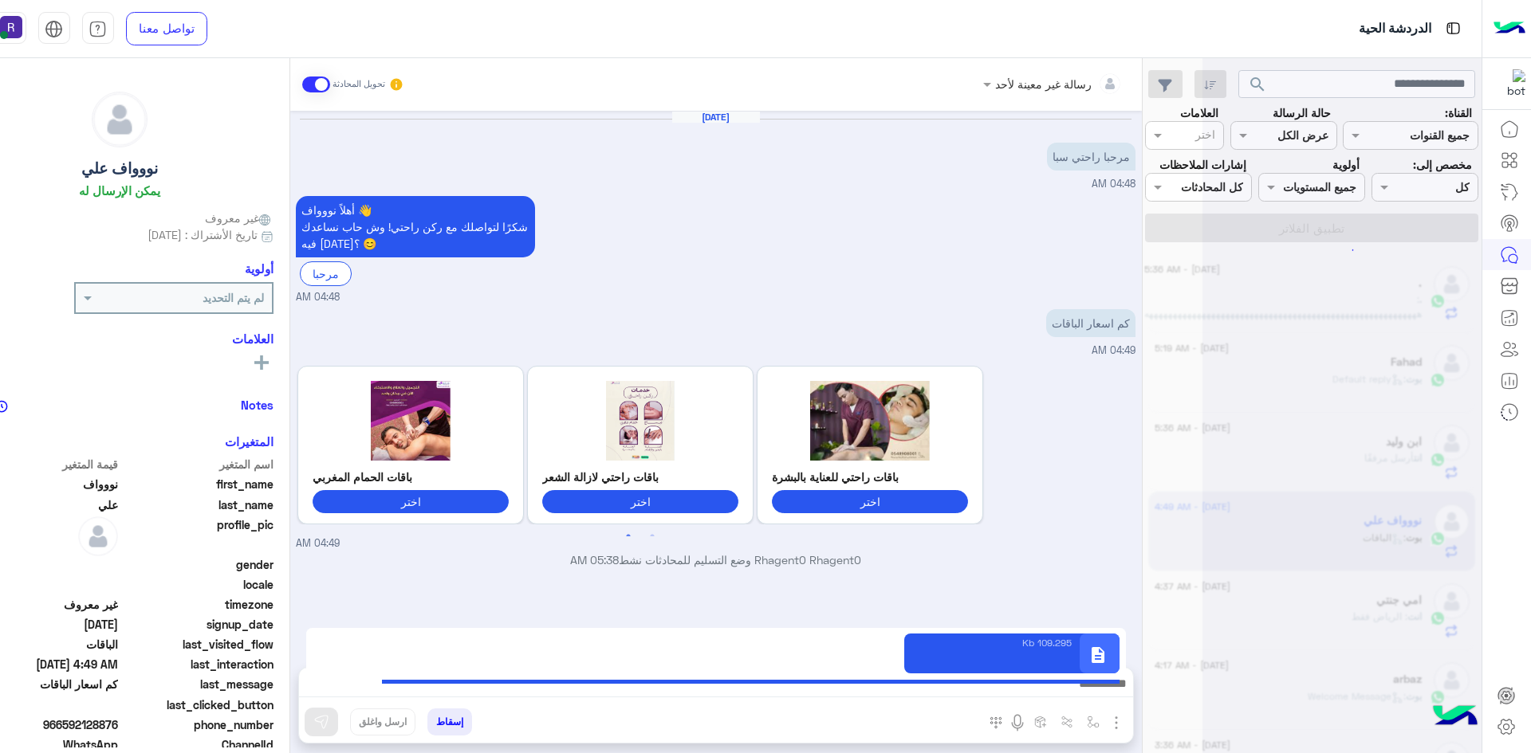
click at [328, 722] on img at bounding box center [321, 722] width 16 height 16
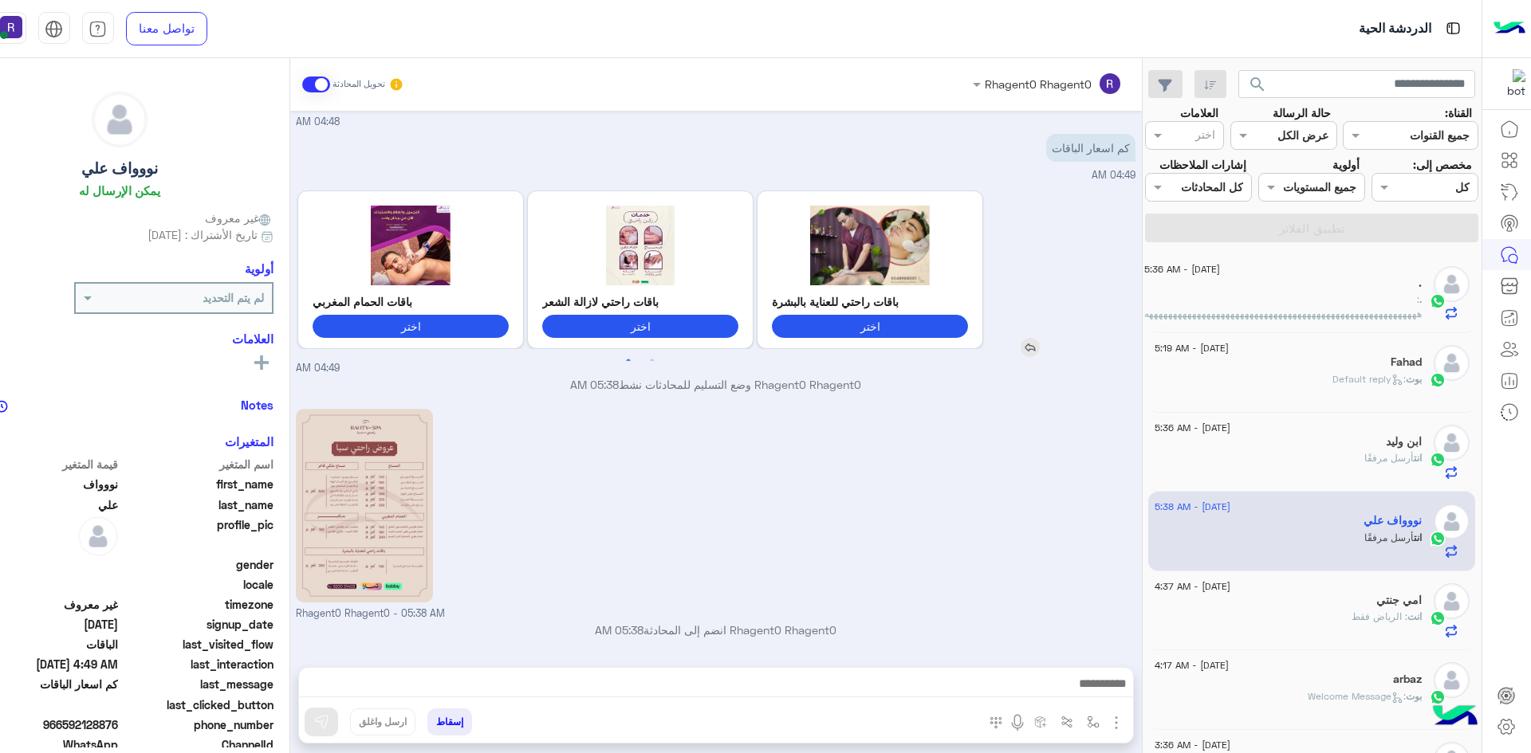
scroll to position [391, 0]
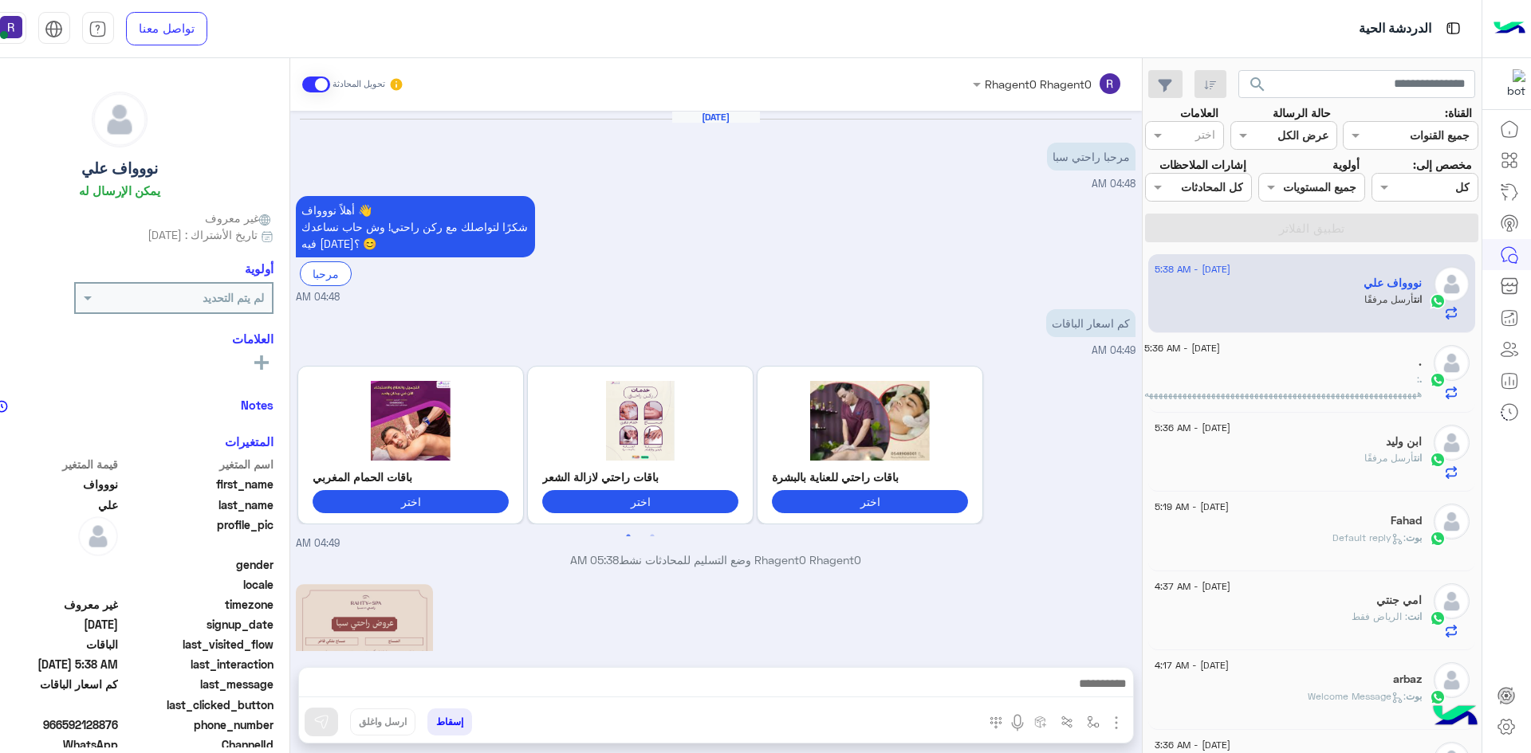
scroll to position [391, 0]
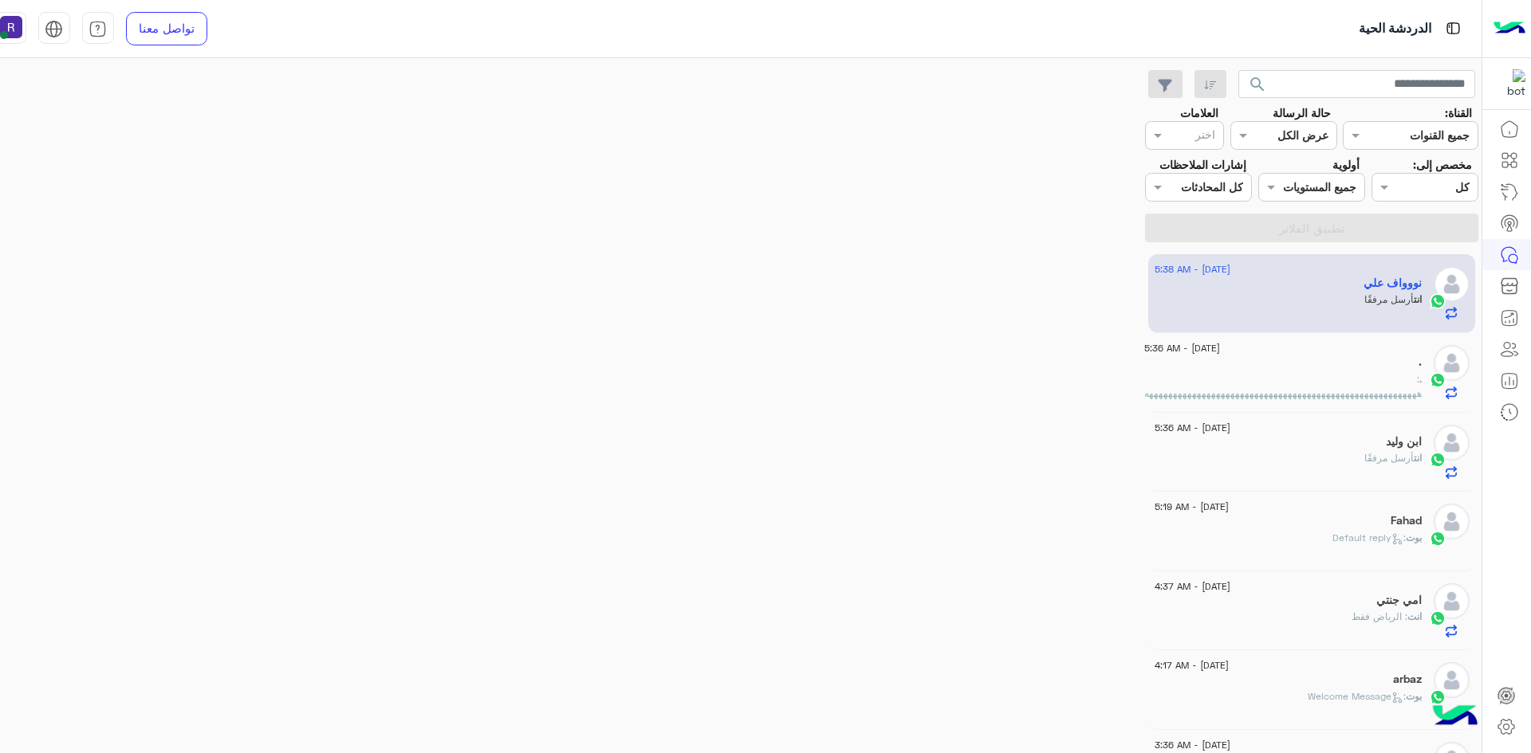
scroll to position [391, 0]
